Goal: Check status: Check status

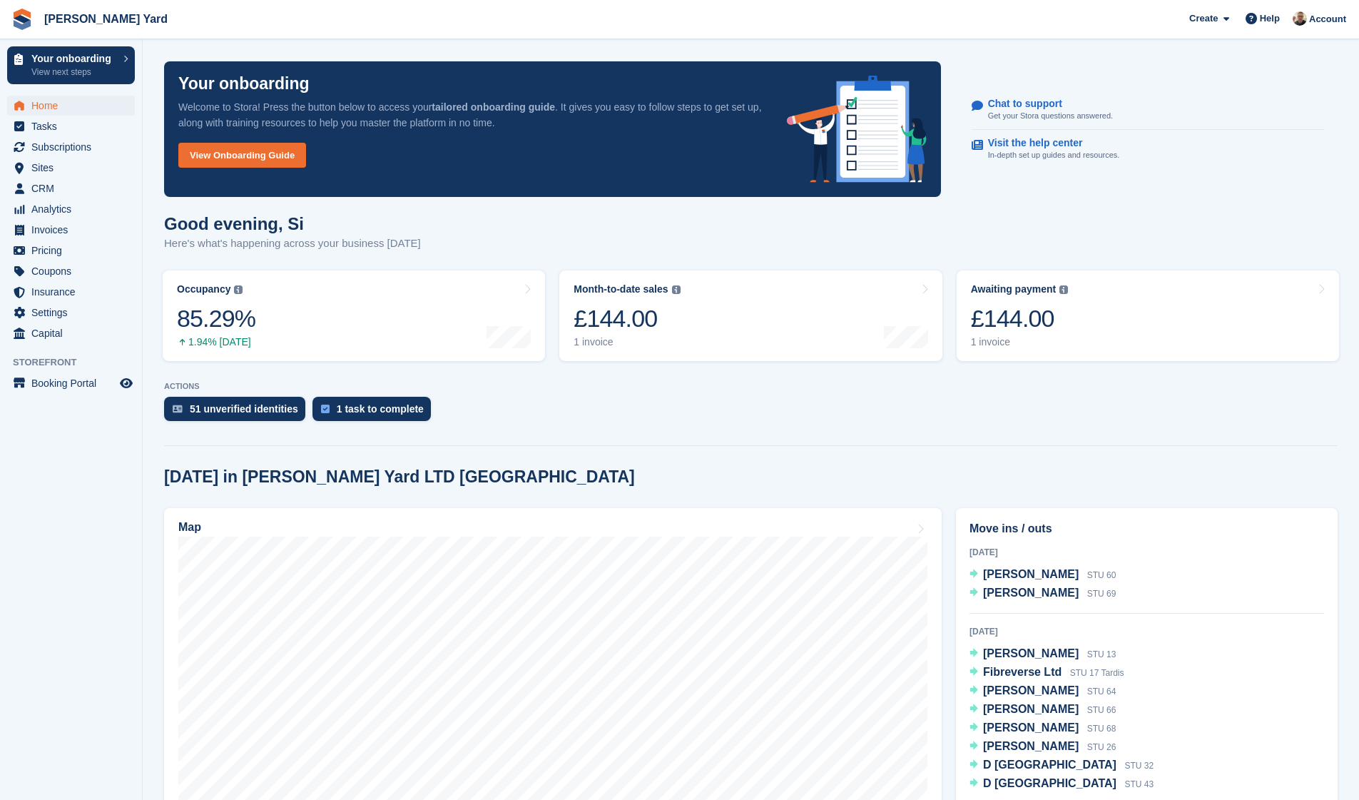
click at [46, 113] on span "Home" at bounding box center [74, 106] width 86 height 20
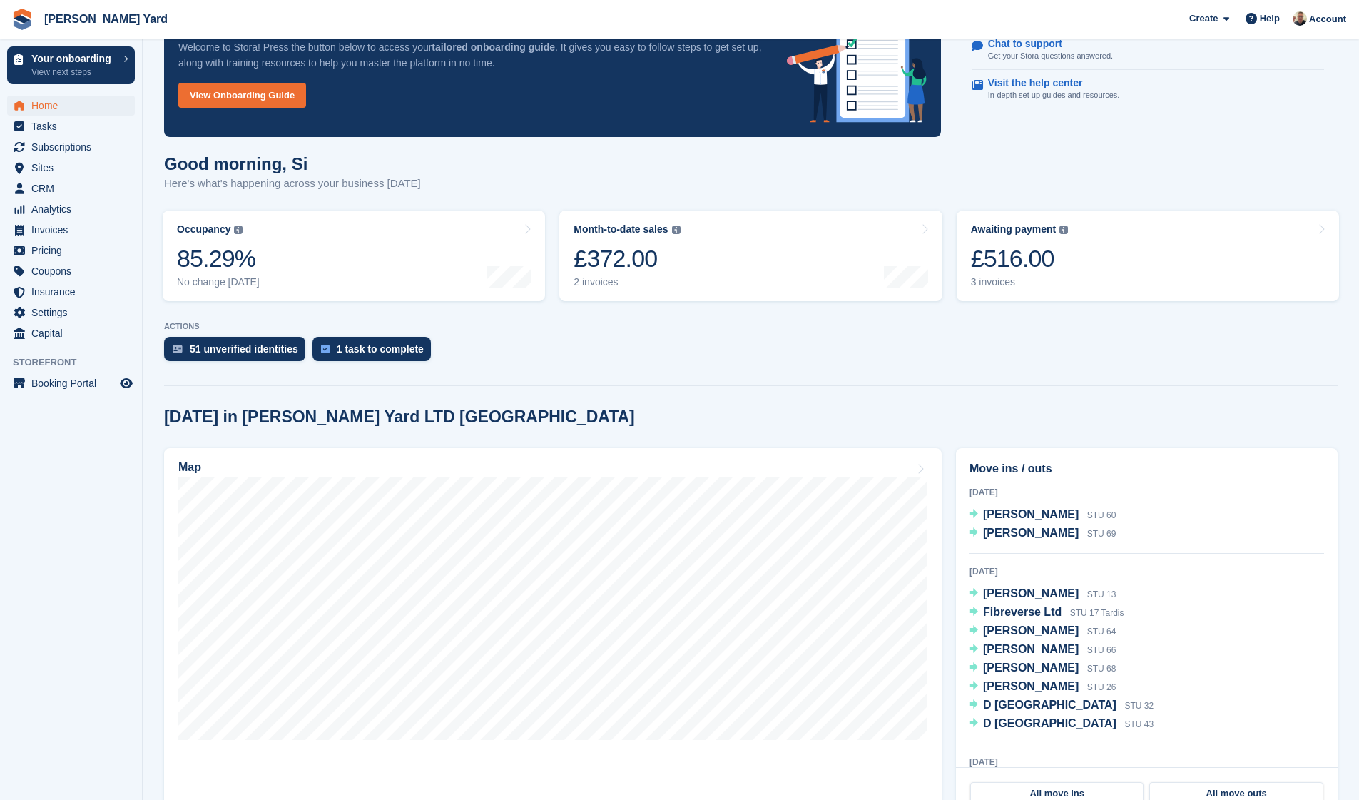
scroll to position [71, 0]
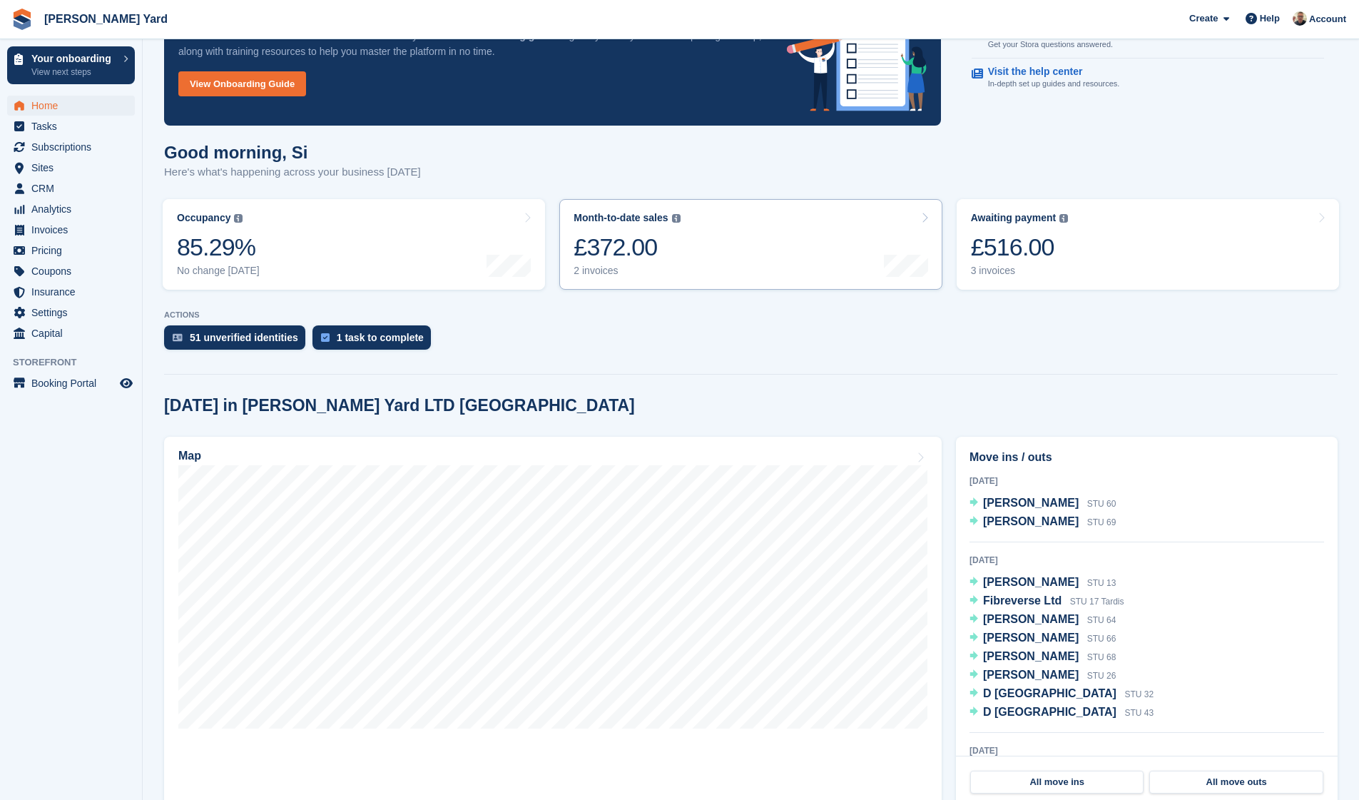
click at [602, 274] on div "2 invoices" at bounding box center [626, 271] width 106 height 12
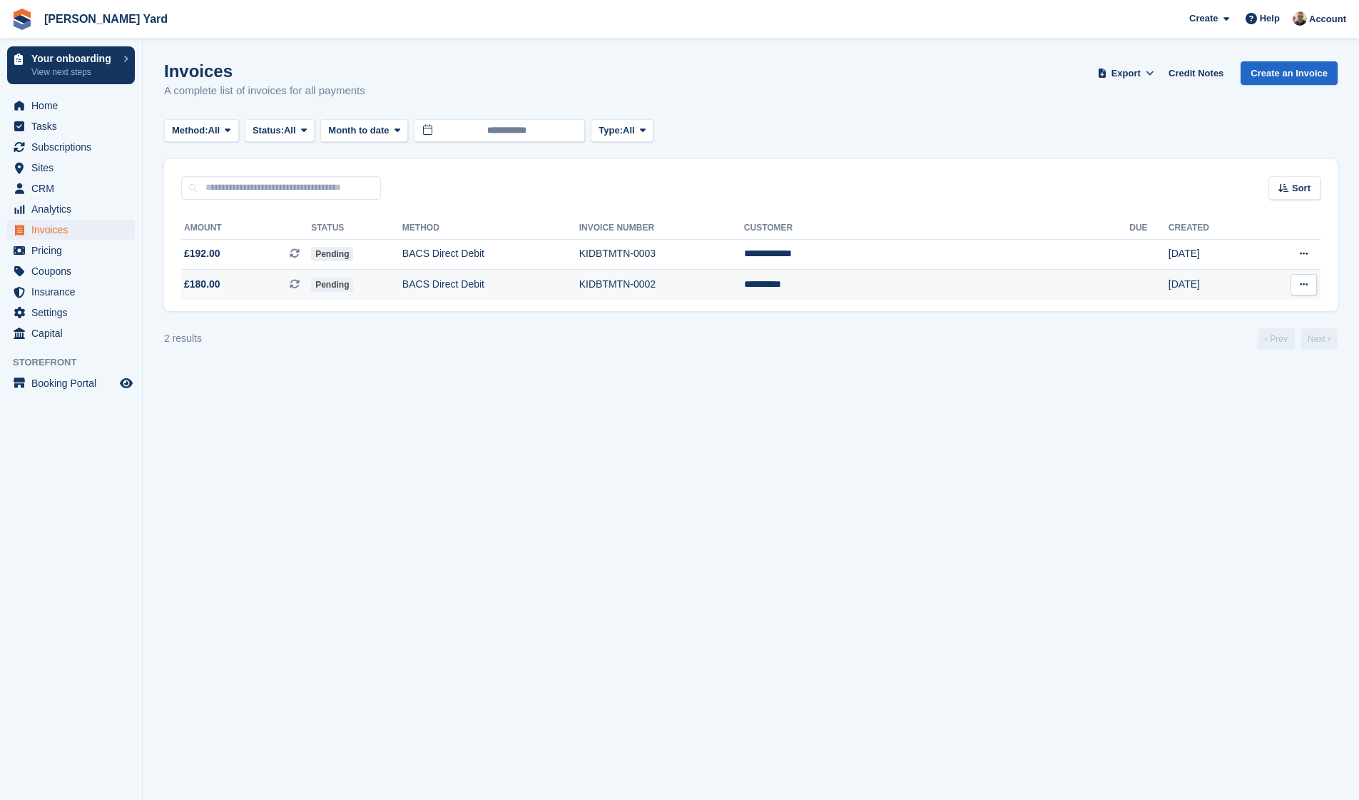
click at [203, 288] on span "£180.00" at bounding box center [202, 284] width 36 height 15
